Goal: Information Seeking & Learning: Learn about a topic

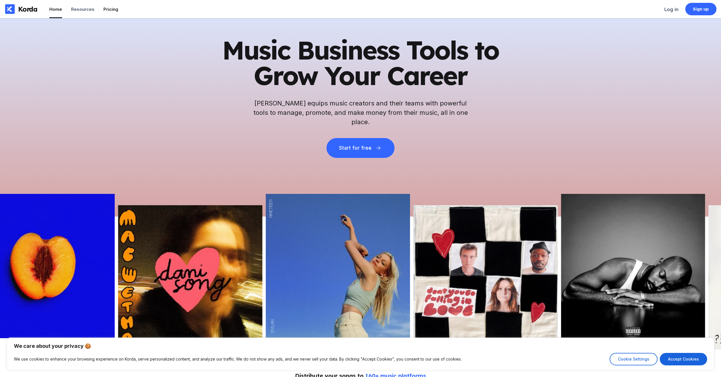
click at [107, 12] on li "Pricing" at bounding box center [110, 9] width 15 height 18
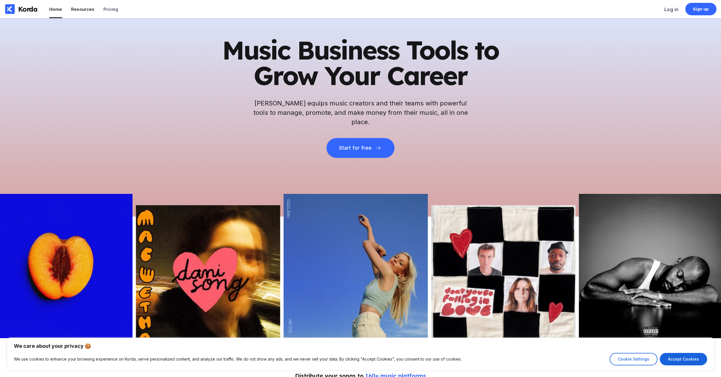
click at [87, 9] on div "Resources" at bounding box center [82, 9] width 23 height 5
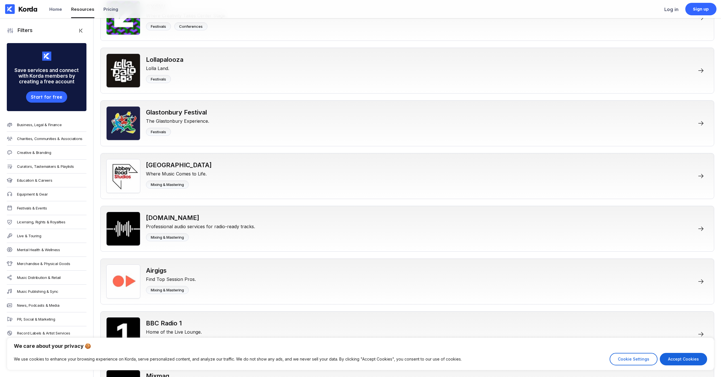
scroll to position [2693, 0]
